Goal: Transaction & Acquisition: Purchase product/service

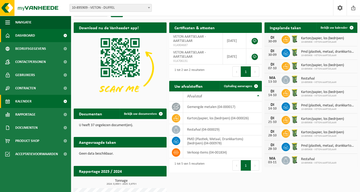
scroll to position [9, 0]
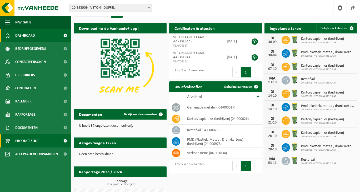
click at [37, 138] on span "Product Shop" at bounding box center [27, 140] width 24 height 13
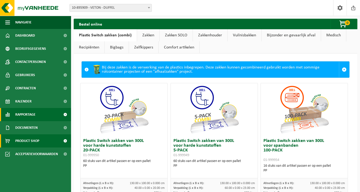
click at [31, 117] on span "Rapportage" at bounding box center [25, 114] width 20 height 13
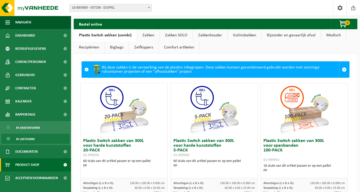
click at [32, 135] on span "In lijstvorm" at bounding box center [25, 139] width 18 height 10
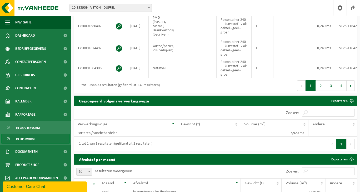
scroll to position [289, 0]
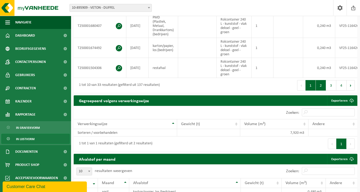
click at [319, 89] on button "2" at bounding box center [321, 85] width 10 height 11
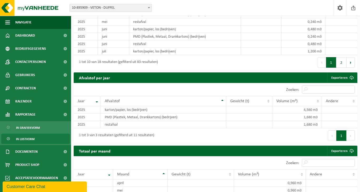
scroll to position [544, 0]
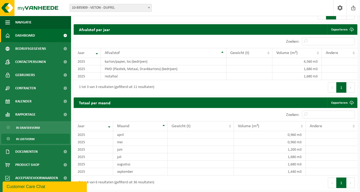
click at [55, 38] on link "Dashboard" at bounding box center [35, 35] width 71 height 13
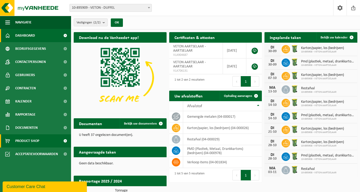
click at [34, 144] on span "Product Shop" at bounding box center [27, 140] width 24 height 13
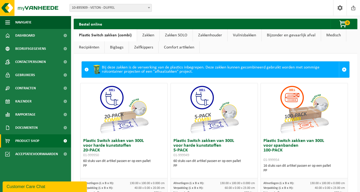
click at [151, 33] on link "Zakken" at bounding box center [148, 35] width 22 height 12
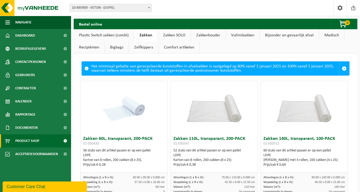
click at [169, 32] on link "Zakken SOLO" at bounding box center [174, 35] width 33 height 12
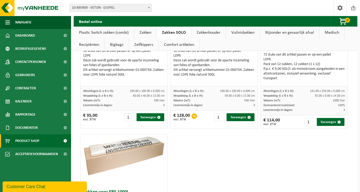
scroll to position [103, 0]
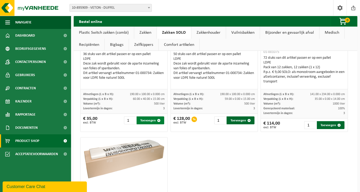
click at [143, 120] on button "Toevoegen" at bounding box center [151, 120] width 28 height 8
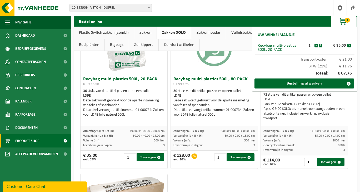
scroll to position [51, 0]
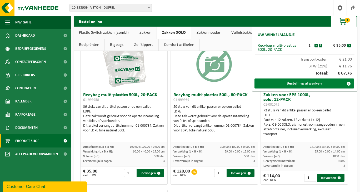
click at [288, 85] on link "Bestelling afwerken" at bounding box center [303, 83] width 99 height 10
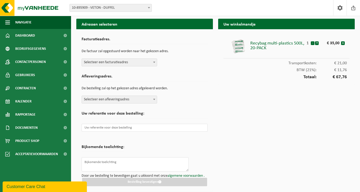
click at [264, 43] on div "Recybag multi-plastics 500L, 20-PACK" at bounding box center [277, 44] width 54 height 12
click at [239, 45] on img at bounding box center [238, 46] width 16 height 16
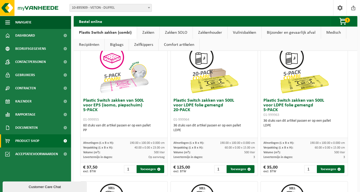
scroll to position [314, 0]
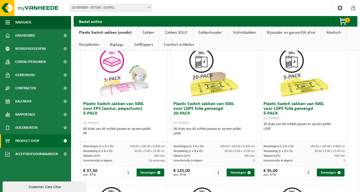
click at [205, 109] on h3 "Plastic Switch zakken van 500L voor LDPE folie gemengd 20-PACK 01-999964" at bounding box center [214, 114] width 82 height 24
click at [205, 107] on h3 "Plastic Switch zakken van 500L voor LDPE folie gemengd 20-PACK 01-999964" at bounding box center [214, 114] width 82 height 24
click at [209, 109] on h3 "Plastic Switch zakken van 500L voor LDPE folie gemengd 20-PACK 01-999964" at bounding box center [214, 114] width 82 height 24
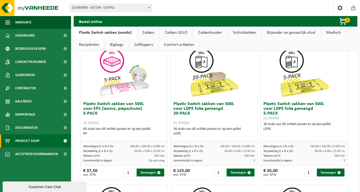
click at [209, 105] on h3 "Plastic Switch zakken van 500L voor LDPE folie gemengd 20-PACK 01-999964" at bounding box center [214, 114] width 82 height 24
click at [150, 32] on link "Zakken" at bounding box center [148, 33] width 22 height 12
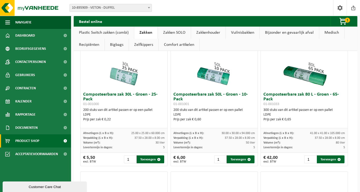
click at [166, 34] on link "Zakken SOLO" at bounding box center [174, 33] width 33 height 12
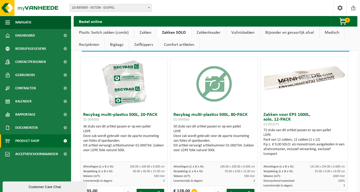
scroll to position [26, 0]
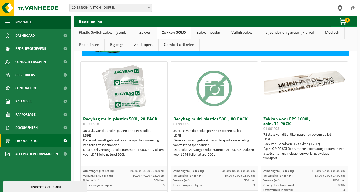
click at [149, 33] on link "Zakken" at bounding box center [145, 33] width 22 height 12
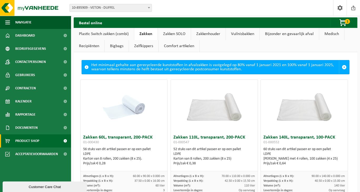
scroll to position [0, 0]
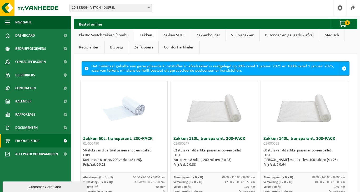
click at [94, 36] on link "Plastic Switch zakken (combi)" at bounding box center [104, 35] width 60 height 12
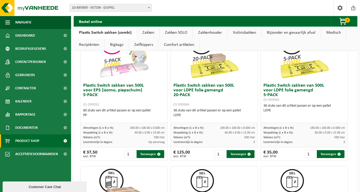
scroll to position [342, 0]
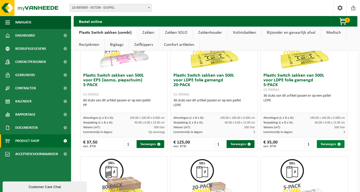
click at [319, 144] on button "Toevoegen" at bounding box center [331, 144] width 28 height 8
click at [345, 23] on span "button" at bounding box center [343, 21] width 26 height 11
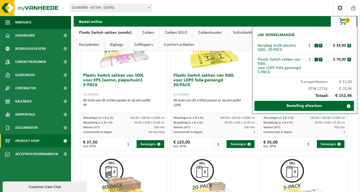
click at [349, 46] on button "x" at bounding box center [349, 46] width 4 height 4
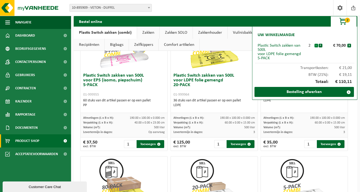
click at [316, 46] on button "-" at bounding box center [316, 46] width 4 height 4
click at [350, 46] on button "x" at bounding box center [349, 46] width 4 height 4
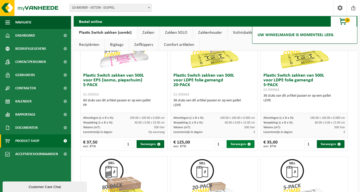
click at [243, 142] on button "Toevoegen" at bounding box center [240, 144] width 28 height 8
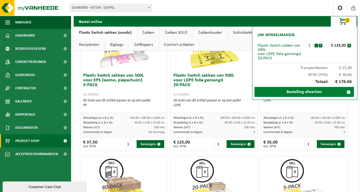
click at [287, 90] on link "Bestelling afwerken" at bounding box center [303, 92] width 99 height 10
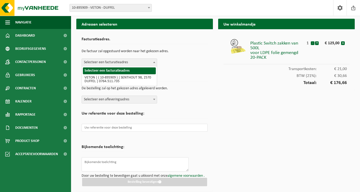
click at [136, 61] on span "Selecteer een facturatieadres" at bounding box center [119, 62] width 75 height 7
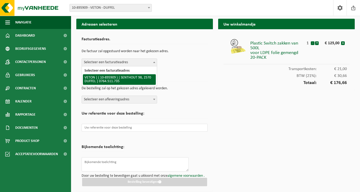
select select "117370"
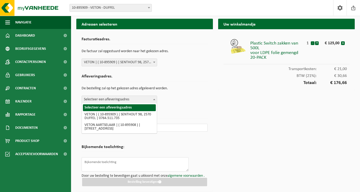
click at [127, 97] on span "Selecteer een afleveringsadres" at bounding box center [119, 99] width 75 height 7
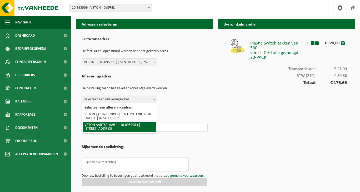
select select "117369"
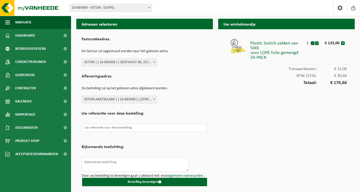
scroll to position [2, 0]
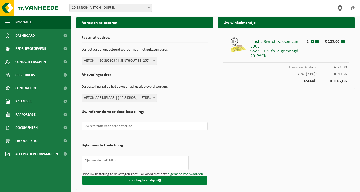
click at [152, 182] on button "Bestelling bevestigen" at bounding box center [144, 180] width 125 height 8
